Goal: Check status: Check status

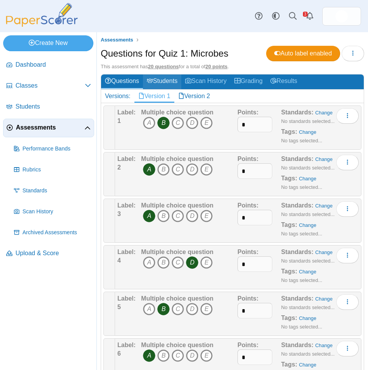
click at [171, 83] on link "Students" at bounding box center [162, 81] width 38 height 14
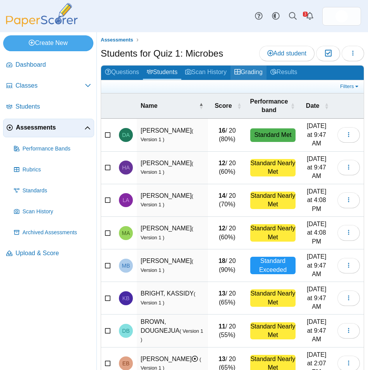
click at [255, 75] on link "Grading" at bounding box center [248, 72] width 36 height 14
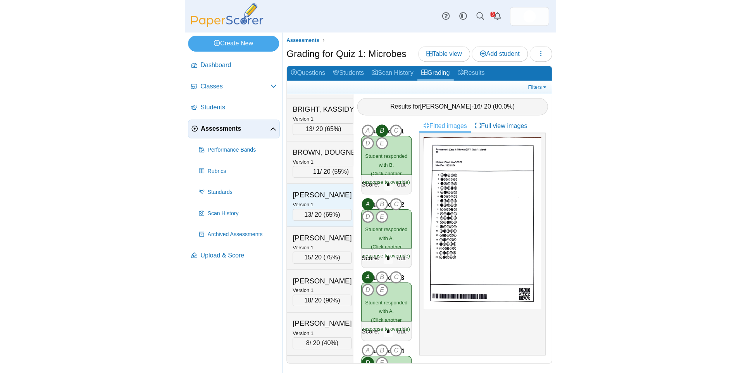
scroll to position [194, 0]
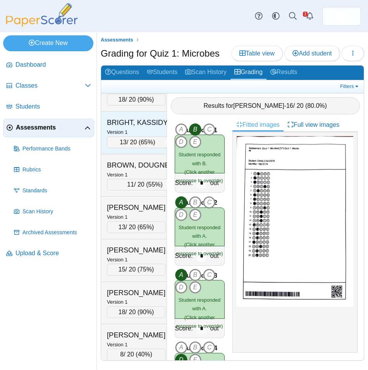
click at [132, 125] on div "BRIGHT, KASSIDY" at bounding box center [137, 122] width 61 height 10
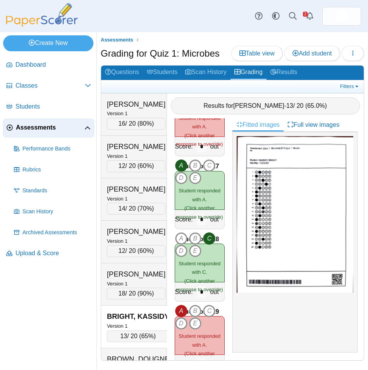
scroll to position [954, 0]
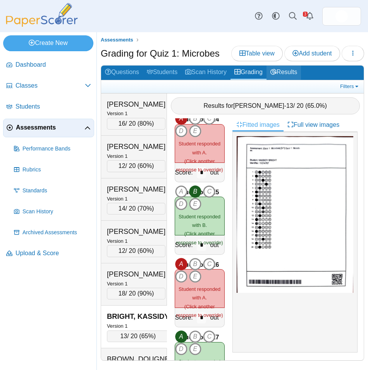
click at [293, 75] on link "Results" at bounding box center [283, 72] width 34 height 14
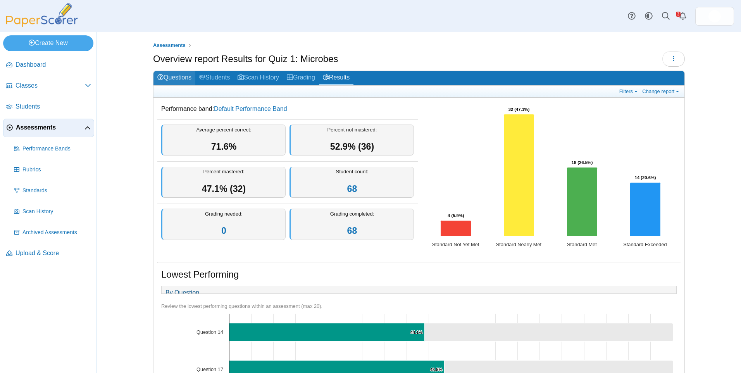
click at [164, 77] on link "Questions" at bounding box center [174, 78] width 42 height 14
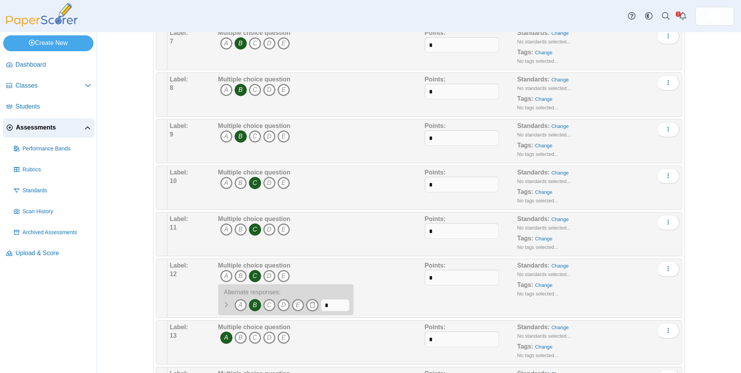
scroll to position [349, 0]
